Goal: Use online tool/utility: Utilize a website feature to perform a specific function

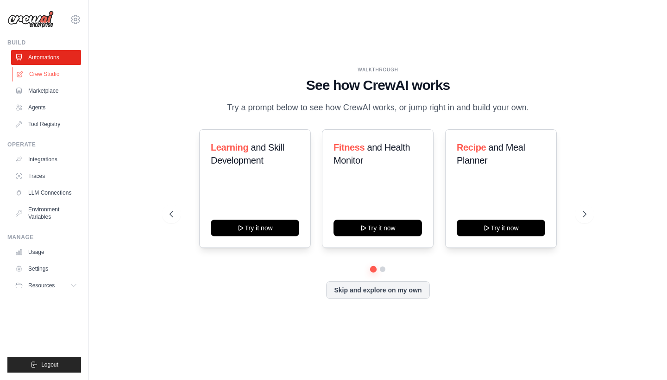
click at [38, 71] on link "Crew Studio" at bounding box center [47, 74] width 70 height 15
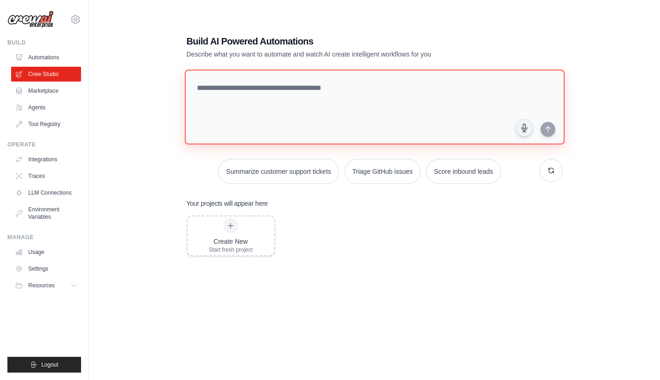
click at [229, 94] on textarea at bounding box center [374, 106] width 380 height 75
type textarea "*"
type textarea "**********"
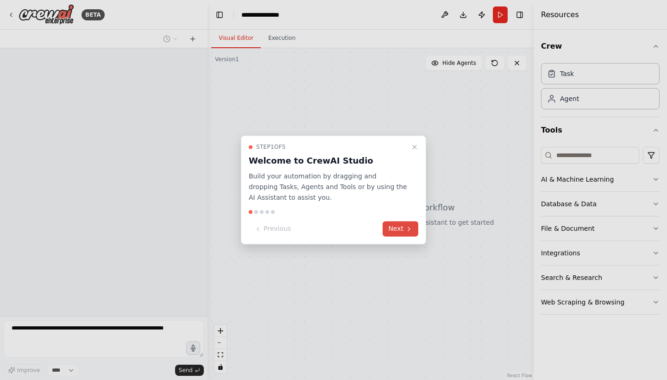
click at [400, 231] on button "Next" at bounding box center [400, 228] width 36 height 15
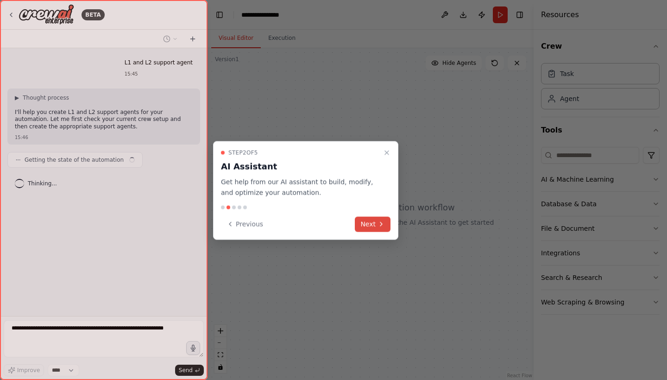
click at [376, 223] on button "Next" at bounding box center [373, 223] width 36 height 15
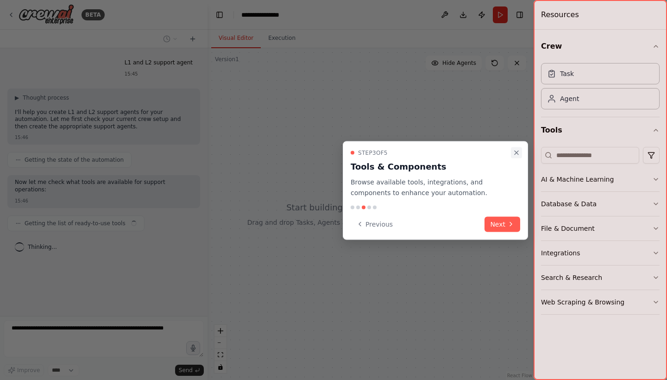
click at [515, 150] on icon "Close walkthrough" at bounding box center [516, 152] width 7 height 7
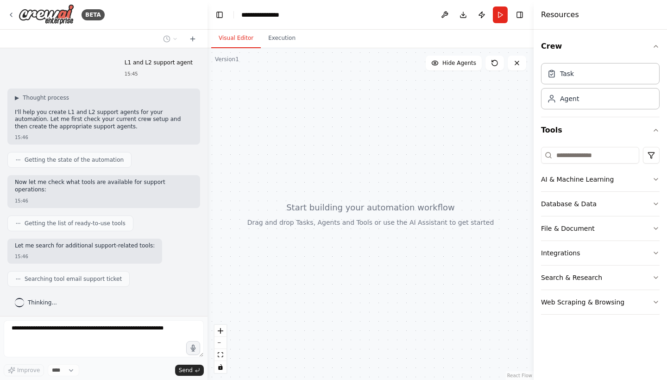
scroll to position [23, 0]
